Goal: Task Accomplishment & Management: Manage account settings

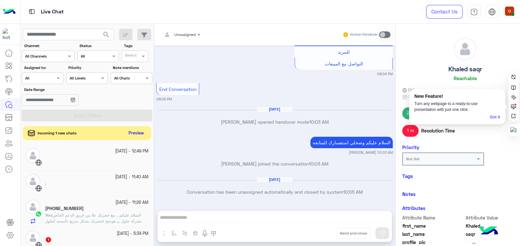
click at [139, 134] on button "Preview" at bounding box center [136, 133] width 20 height 9
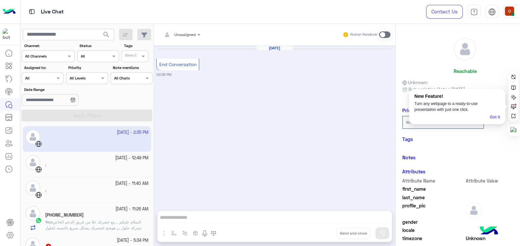
click at [10, 6] on img at bounding box center [9, 12] width 13 height 14
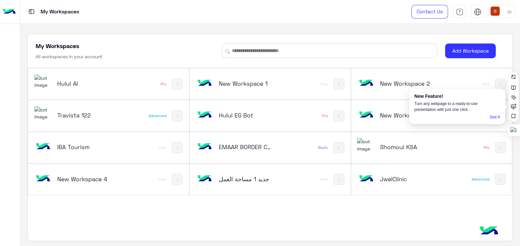
click at [380, 176] on h5 "JwelClinic" at bounding box center [407, 179] width 54 height 8
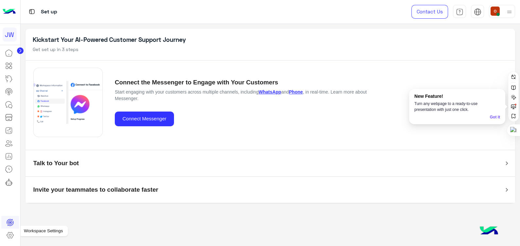
click at [7, 236] on icon at bounding box center [10, 235] width 7 height 6
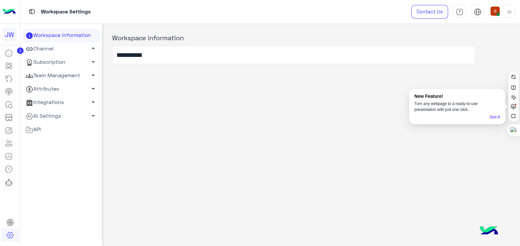
click at [92, 75] on span "arrow_drop_down" at bounding box center [93, 75] width 8 height 8
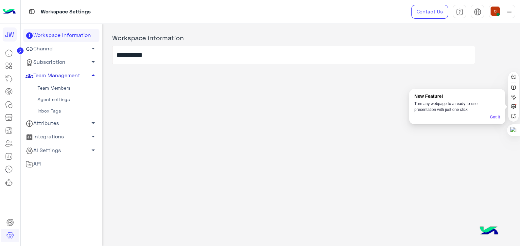
click at [48, 85] on link "Team Members" at bounding box center [61, 87] width 76 height 11
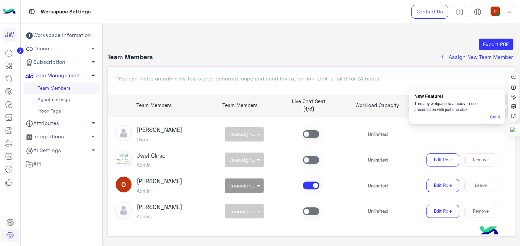
click at [49, 100] on link "Agent settings" at bounding box center [61, 99] width 76 height 11
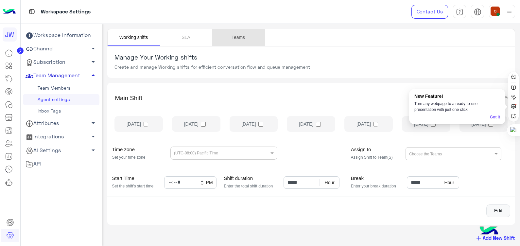
click at [239, 36] on link "Teams" at bounding box center [238, 37] width 52 height 17
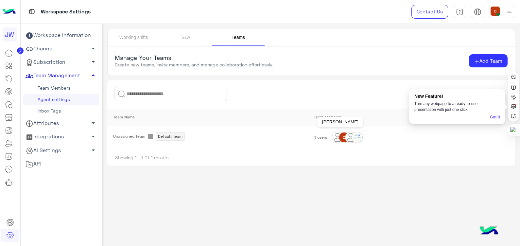
click at [336, 135] on img at bounding box center [337, 137] width 10 height 10
click at [320, 137] on span "4 users" at bounding box center [319, 137] width 13 height 5
click at [182, 36] on link "SLA" at bounding box center [186, 37] width 52 height 17
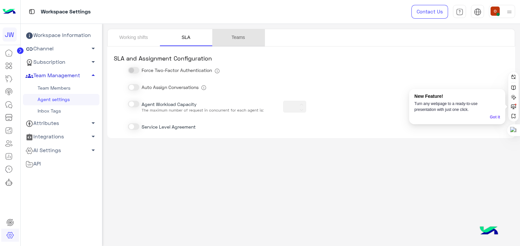
click at [238, 39] on link "Teams" at bounding box center [238, 37] width 52 height 17
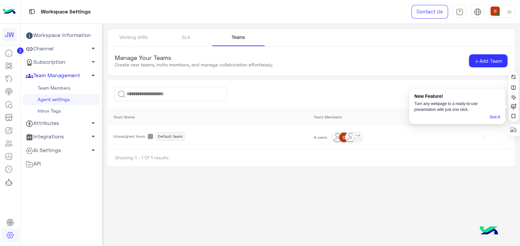
click at [119, 156] on div "Showing 1 - 1 Of 1 results" at bounding box center [311, 157] width 408 height 17
click at [47, 86] on link "Team Members" at bounding box center [61, 87] width 76 height 11
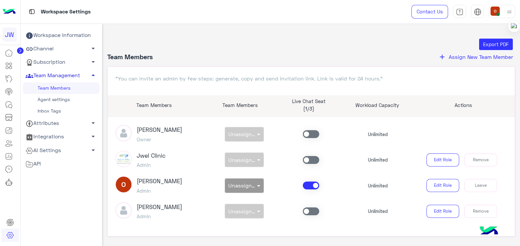
drag, startPoint x: 513, startPoint y: 130, endPoint x: 519, endPoint y: 16, distance: 113.6
click at [519, 21] on div at bounding box center [514, 27] width 12 height 12
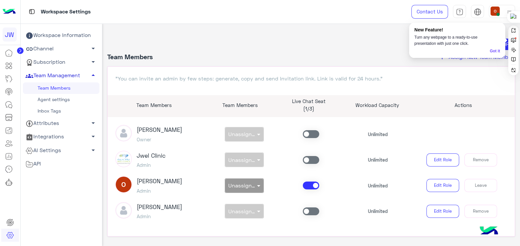
click at [489, 67] on div ""You can invite an admin by few steps: generate, copy and send Invitation link.…" at bounding box center [311, 151] width 408 height 170
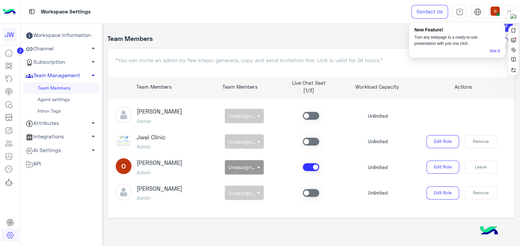
scroll to position [23, 0]
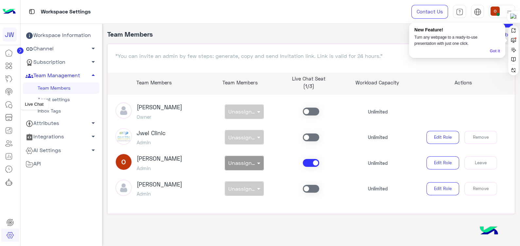
click at [10, 103] on icon at bounding box center [9, 105] width 8 height 8
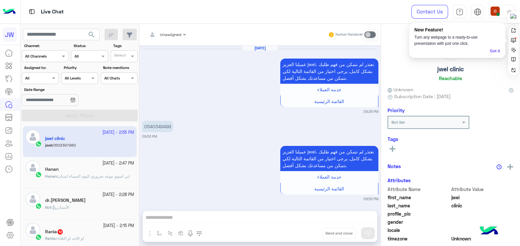
scroll to position [597, 0]
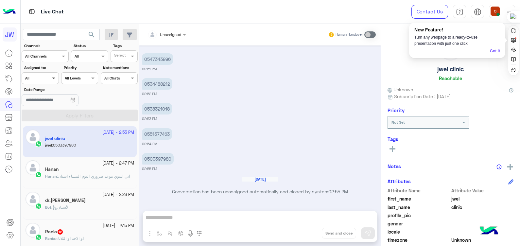
click at [55, 80] on span at bounding box center [54, 78] width 8 height 7
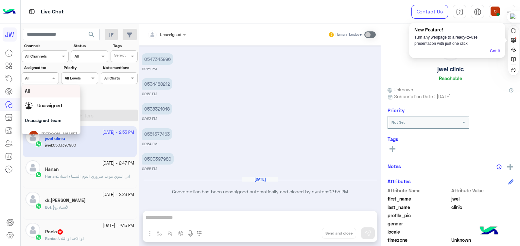
scroll to position [8, 0]
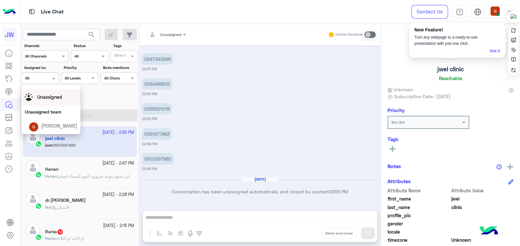
click at [50, 99] on span "Unassigned" at bounding box center [49, 97] width 25 height 6
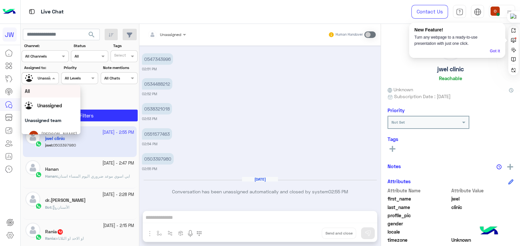
click at [51, 78] on span at bounding box center [54, 78] width 8 height 7
click at [42, 92] on div "All" at bounding box center [51, 91] width 52 height 7
click at [53, 78] on span at bounding box center [54, 78] width 8 height 7
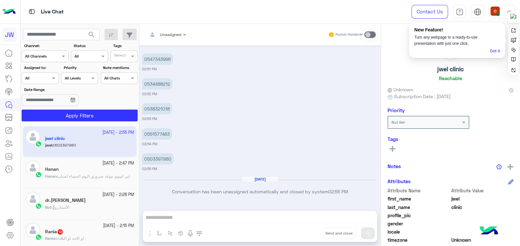
click at [254, 118] on small "02:53 PM" at bounding box center [260, 118] width 236 height 5
click at [8, 237] on icon at bounding box center [10, 235] width 8 height 8
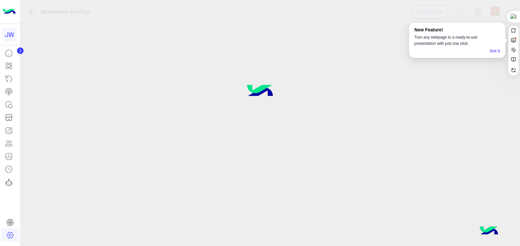
click at [11, 236] on icon at bounding box center [10, 235] width 8 height 8
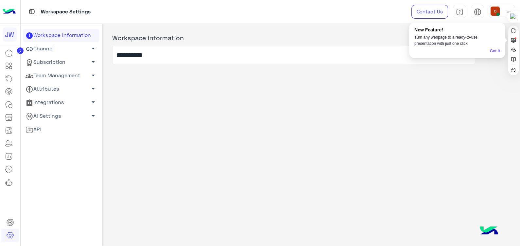
click at [90, 74] on span "arrow_drop_down" at bounding box center [93, 75] width 8 height 8
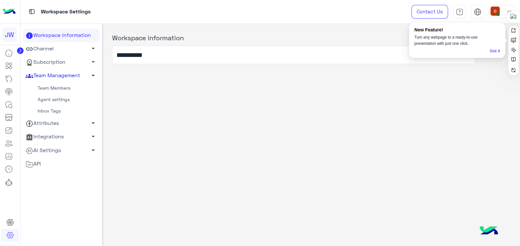
click at [59, 86] on link "Team Members" at bounding box center [61, 87] width 76 height 11
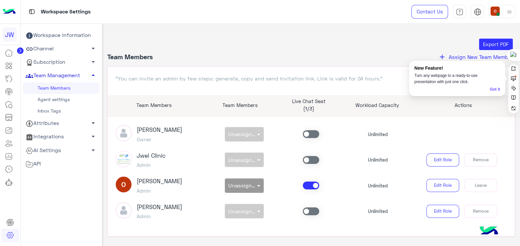
click at [62, 99] on link "Agent settings" at bounding box center [61, 99] width 76 height 11
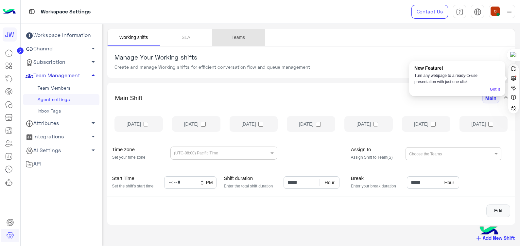
click at [238, 42] on link "Teams" at bounding box center [238, 37] width 52 height 17
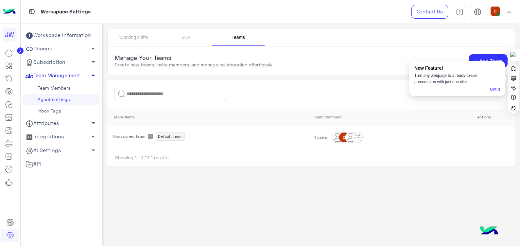
click at [317, 139] on span "4 users" at bounding box center [319, 137] width 13 height 5
click at [71, 86] on link "Team Members" at bounding box center [61, 87] width 76 height 11
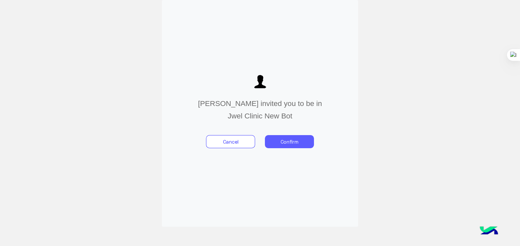
click at [293, 141] on button "Confirm" at bounding box center [289, 141] width 49 height 13
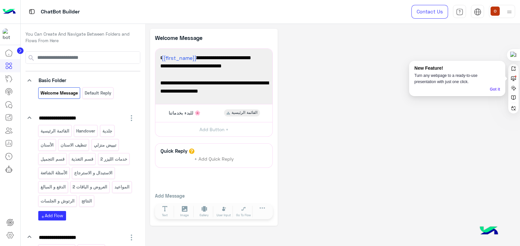
click at [7, 8] on img at bounding box center [9, 12] width 13 height 14
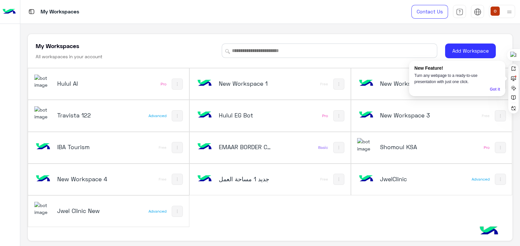
click at [448, 200] on div "Hulul AI Pro New Workspace 1 Free New Workspace 2 Free Travista 122 Advanced Hu…" at bounding box center [270, 147] width 484 height 159
